Goal: Information Seeking & Learning: Learn about a topic

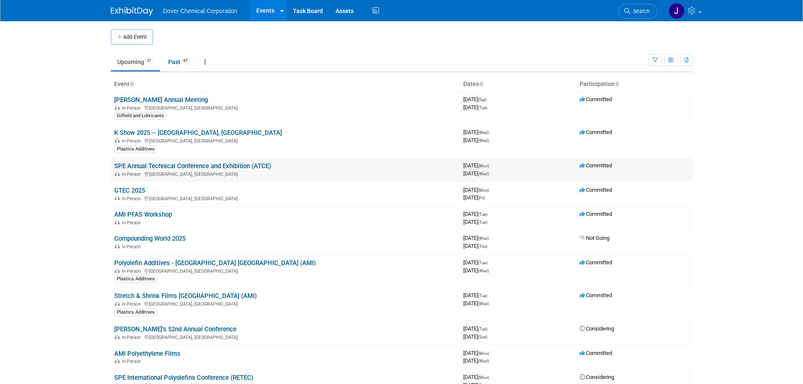
click at [223, 163] on link "SPE Annual Technical Conference and Exhibition (ATCE)" at bounding box center [192, 166] width 157 height 8
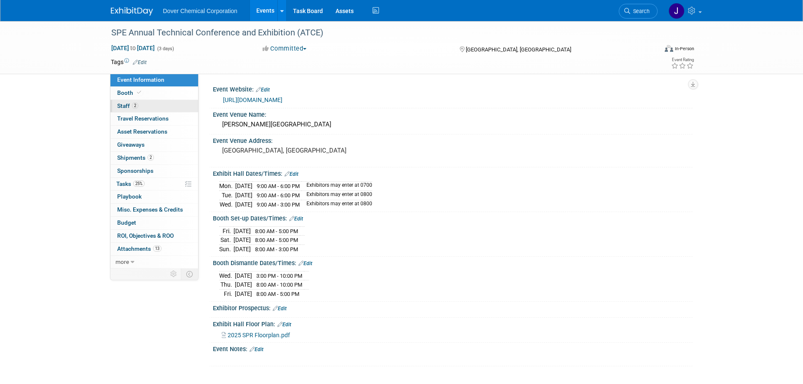
click at [148, 112] on link "2 Staff 2" at bounding box center [154, 106] width 88 height 13
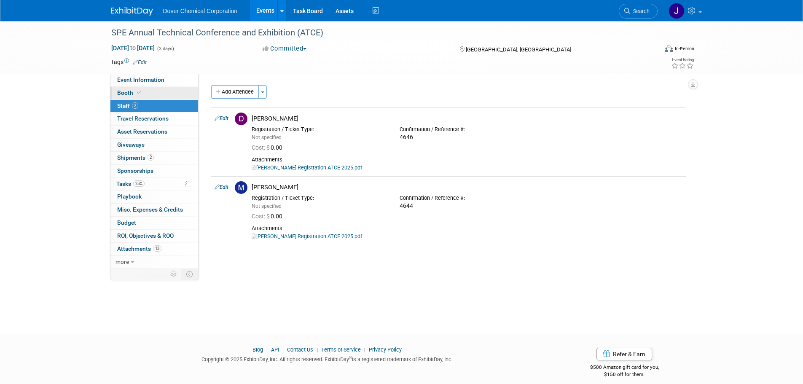
click at [141, 96] on link "Booth" at bounding box center [154, 93] width 88 height 13
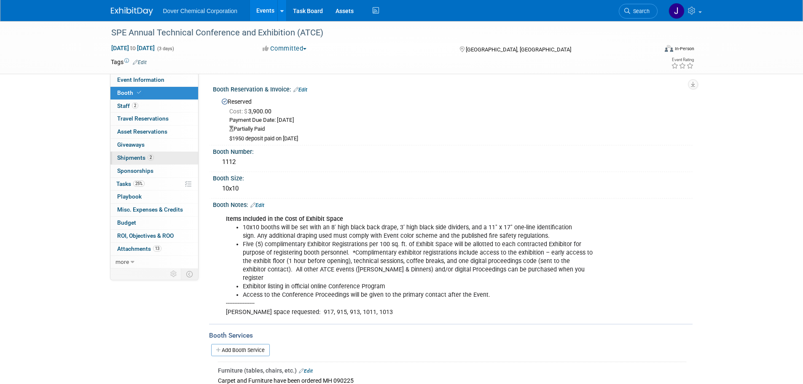
click at [149, 156] on span "2" at bounding box center [151, 157] width 6 height 6
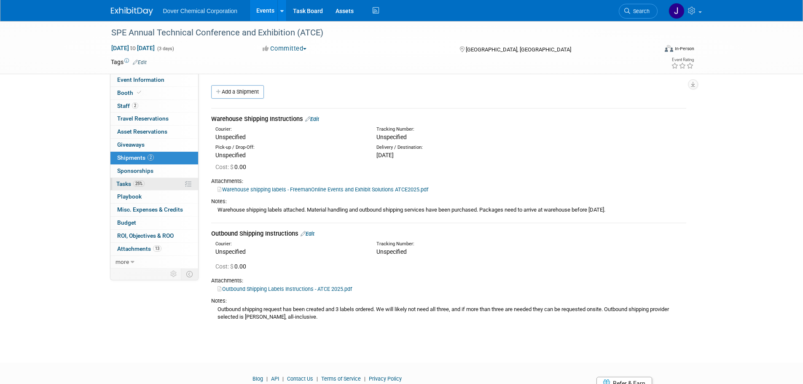
click at [145, 183] on link "25% Tasks 25%" at bounding box center [154, 184] width 88 height 13
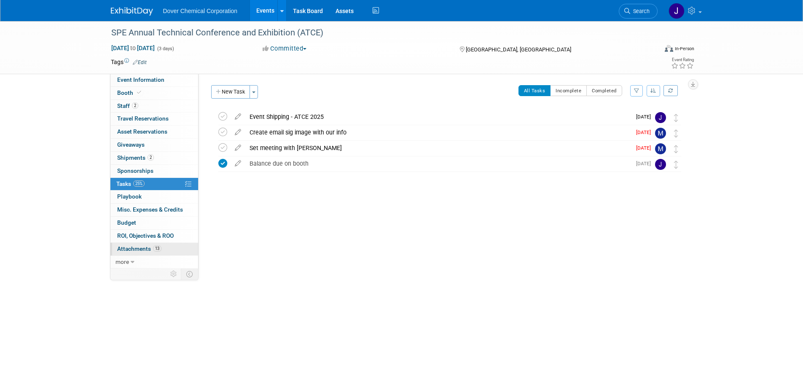
click at [147, 247] on span "Attachments 13" at bounding box center [139, 248] width 44 height 7
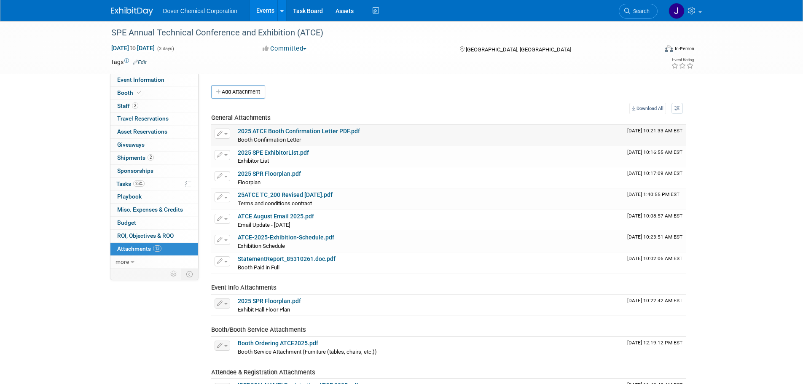
click at [290, 131] on link "2025 ATCE Booth Confirmation Letter PDF.pdf" at bounding box center [299, 131] width 122 height 7
click at [277, 215] on link "ATCE August Email 2025.pdf" at bounding box center [276, 216] width 76 height 7
click at [272, 152] on link "2025 SPE ExhibitorList.pdf" at bounding box center [273, 152] width 71 height 7
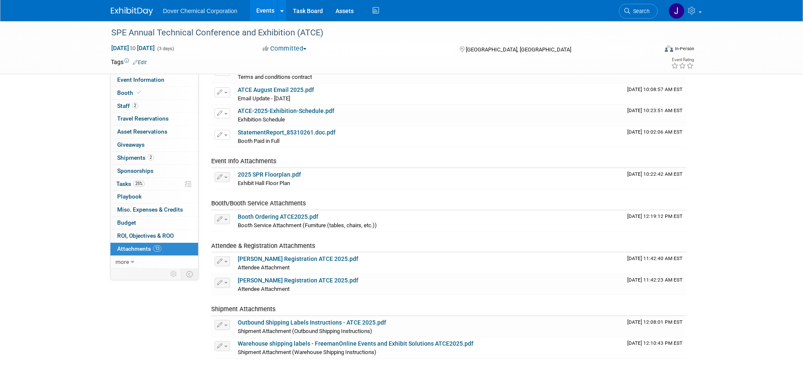
scroll to position [169, 0]
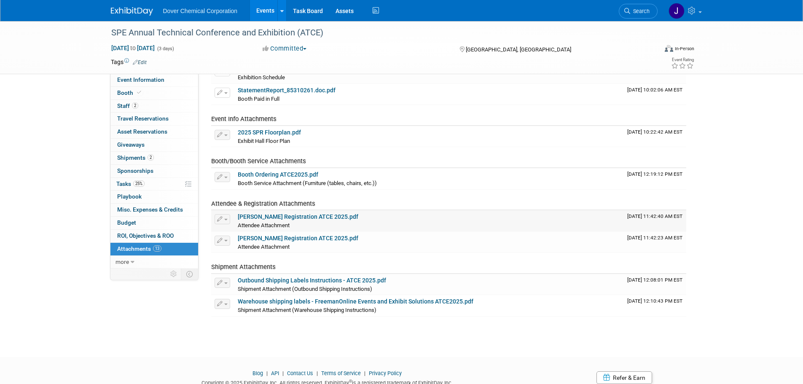
click at [266, 216] on link "Doug Registration ATCE 2025.pdf" at bounding box center [298, 216] width 121 height 7
click at [339, 15] on link "Assets" at bounding box center [344, 10] width 31 height 21
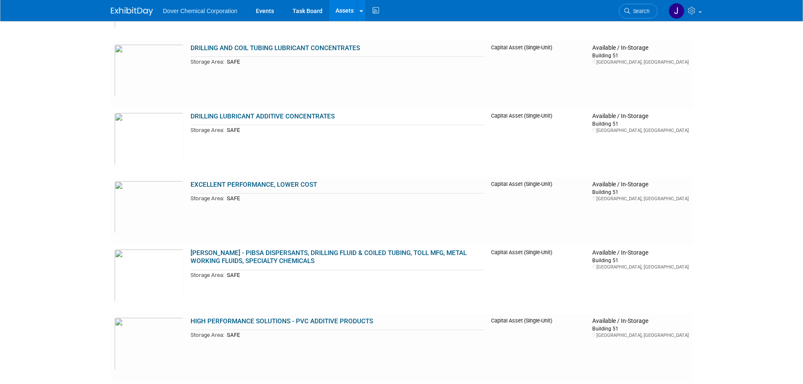
scroll to position [295, 0]
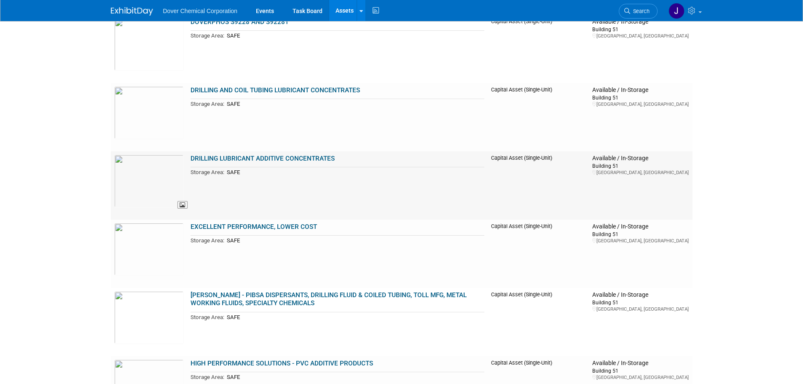
click at [154, 171] on img at bounding box center [149, 181] width 70 height 53
click at [150, 244] on img at bounding box center [149, 249] width 70 height 53
click at [152, 171] on img at bounding box center [149, 181] width 70 height 53
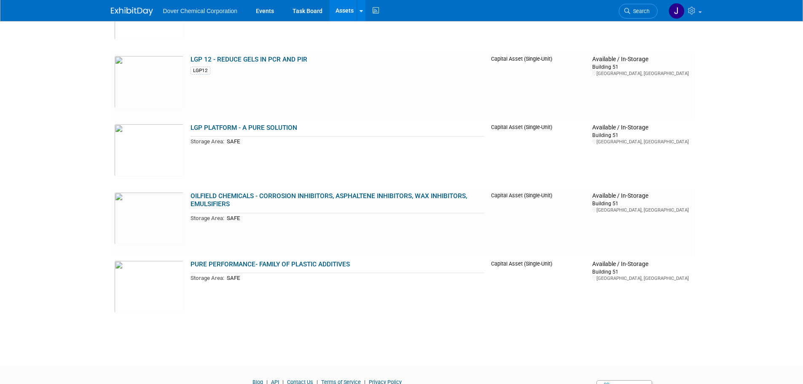
scroll to position [759, 0]
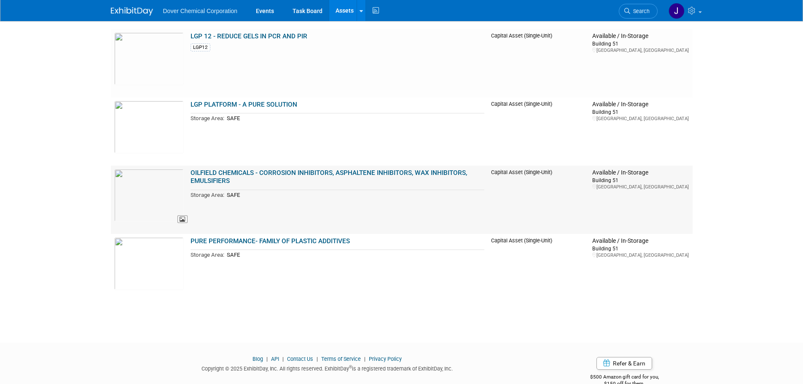
click at [151, 205] on img at bounding box center [149, 195] width 70 height 53
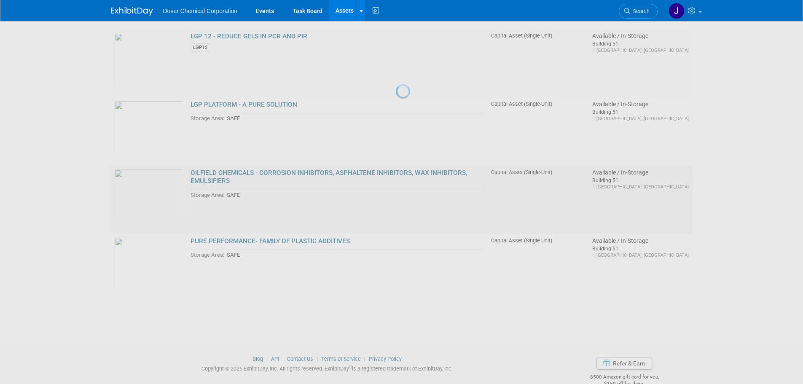
click at [396, 205] on div at bounding box center [402, 192] width 12 height 384
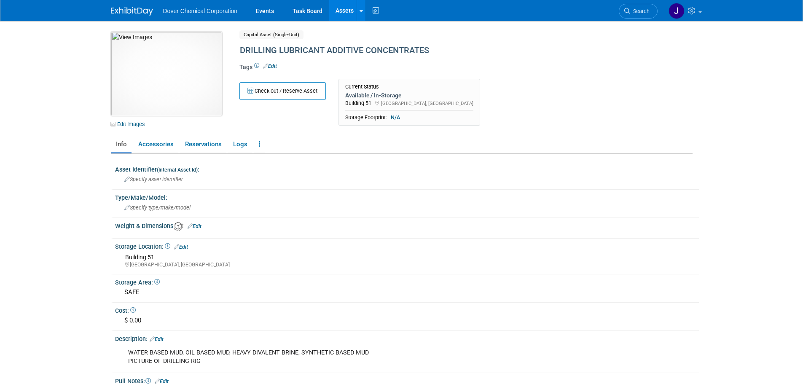
click at [149, 81] on img at bounding box center [166, 74] width 111 height 84
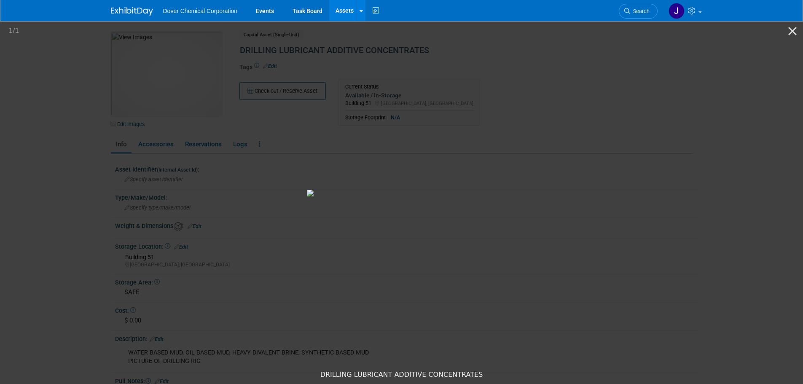
click at [307, 190] on img at bounding box center [402, 193] width 190 height 7
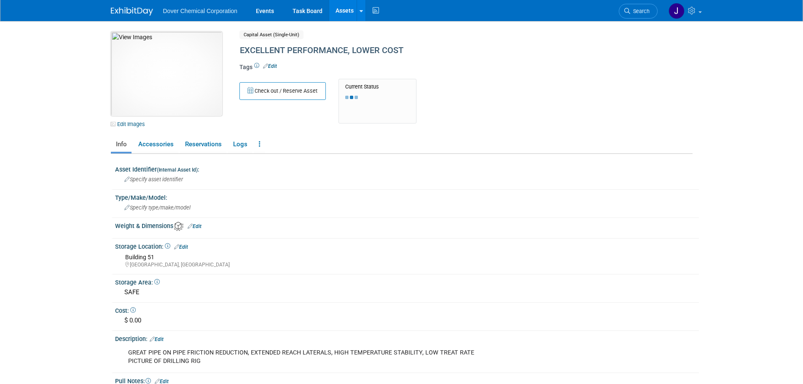
click at [147, 95] on img at bounding box center [166, 74] width 111 height 84
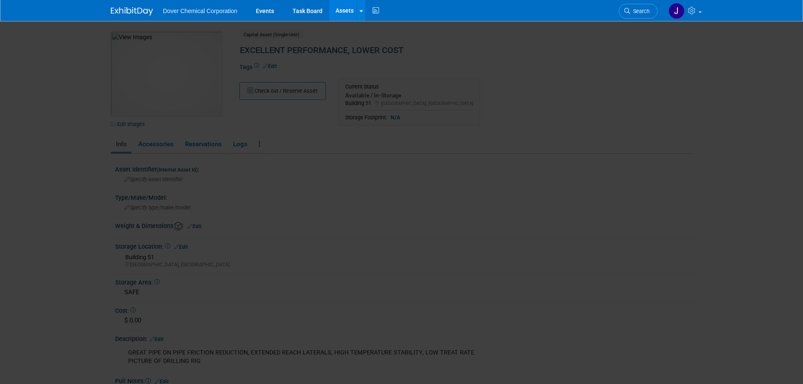
click at [147, 95] on picture at bounding box center [401, 193] width 803 height 346
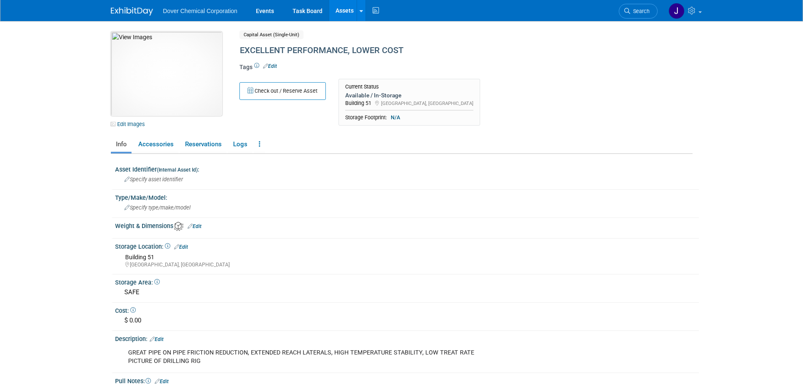
click at [147, 95] on img at bounding box center [166, 74] width 111 height 84
click at [156, 112] on img at bounding box center [166, 74] width 111 height 84
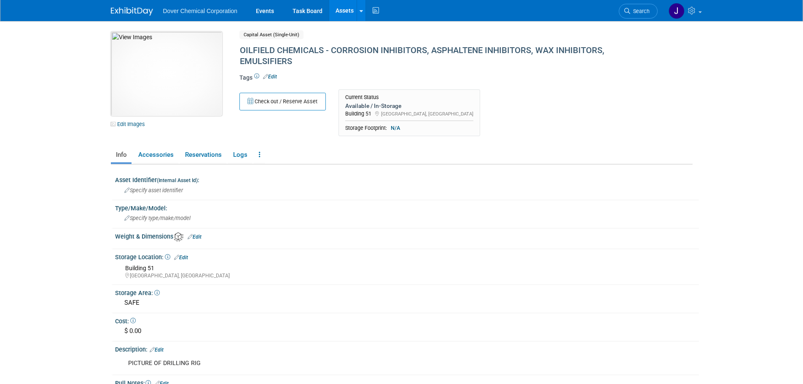
click at [179, 103] on img at bounding box center [166, 74] width 111 height 84
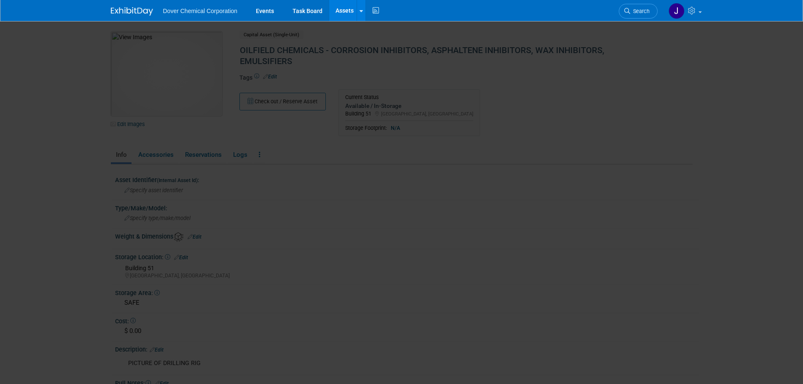
click at [179, 103] on picture at bounding box center [401, 193] width 803 height 346
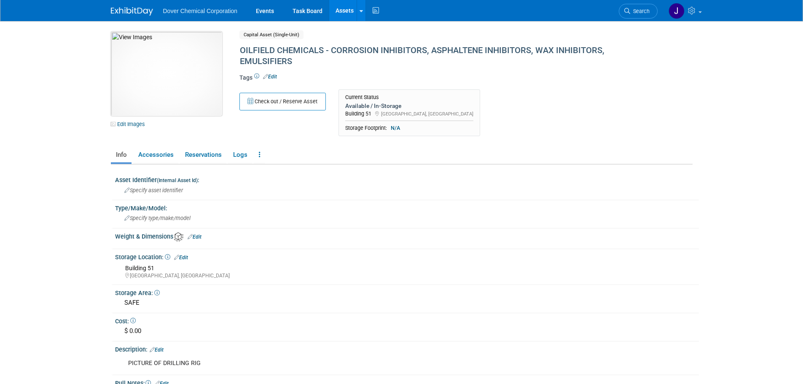
click at [179, 103] on img at bounding box center [166, 74] width 111 height 84
